Goal: Task Accomplishment & Management: Complete application form

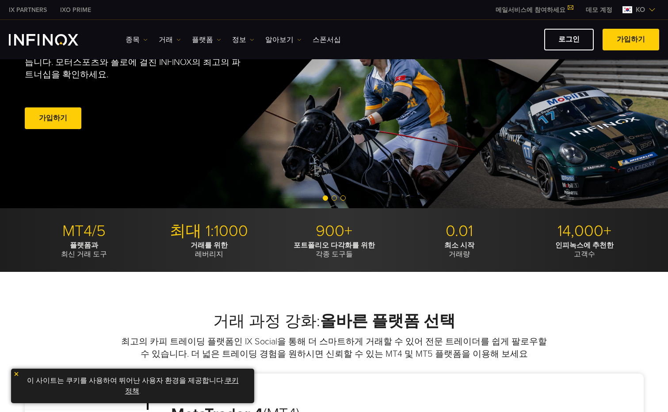
scroll to position [177, 0]
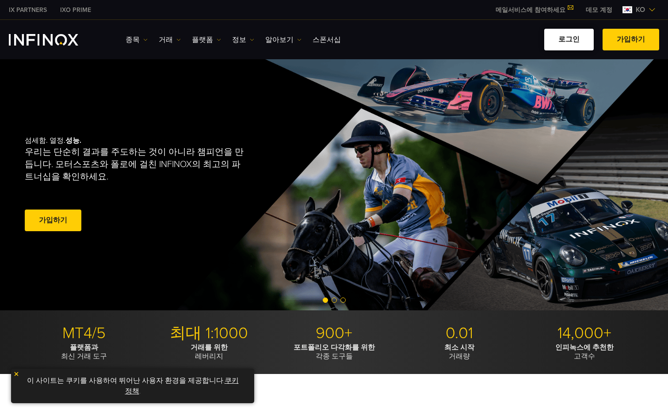
click at [576, 42] on link "로그인" at bounding box center [569, 40] width 50 height 22
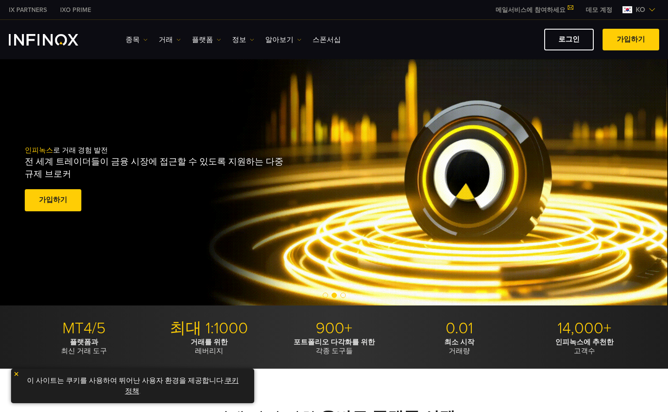
click at [599, 8] on link "데모 계정" at bounding box center [599, 9] width 40 height 9
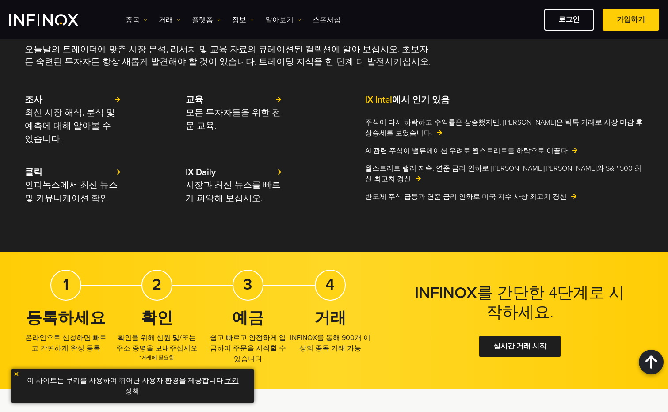
scroll to position [2033, 0]
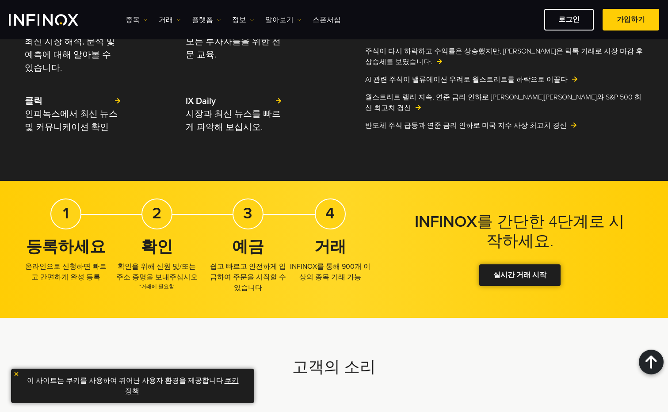
click at [510, 286] on link "실시간 거래 시작" at bounding box center [519, 275] width 81 height 22
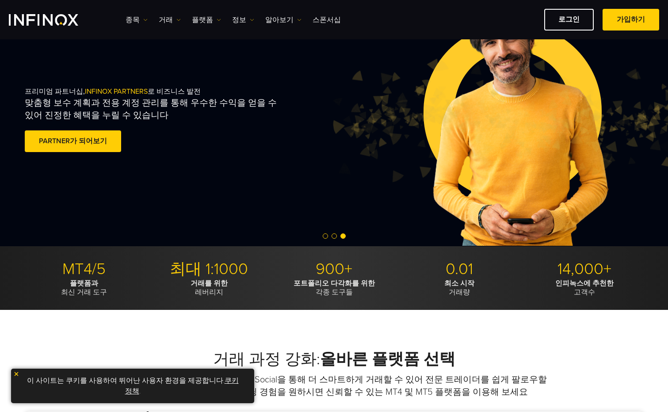
scroll to position [0, 0]
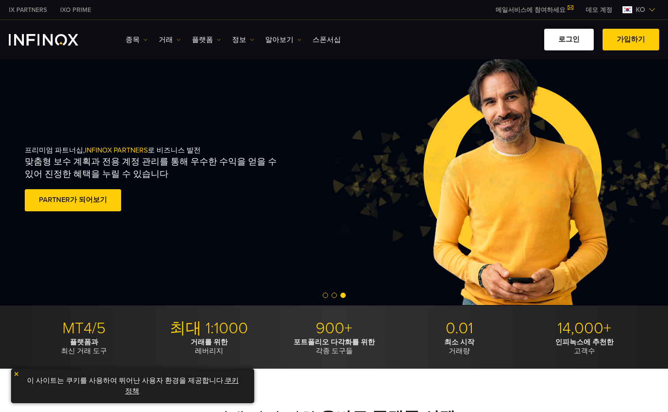
click at [570, 45] on link "로그인" at bounding box center [569, 40] width 50 height 22
